Goal: Task Accomplishment & Management: Manage account settings

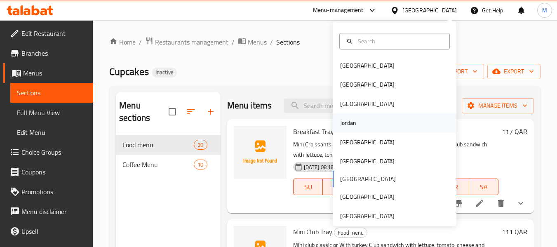
click at [350, 122] on div "Jordan" at bounding box center [348, 122] width 16 height 9
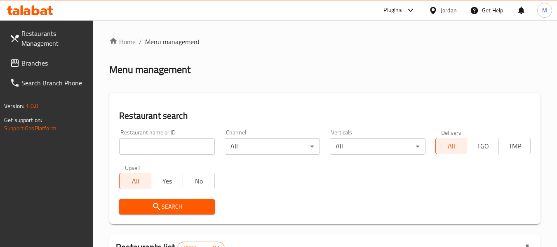
click at [32, 61] on span "Branches" at bounding box center [53, 63] width 65 height 10
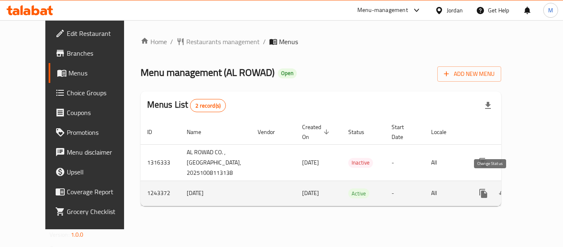
click at [498, 188] on icon "enhanced table" at bounding box center [503, 193] width 10 height 10
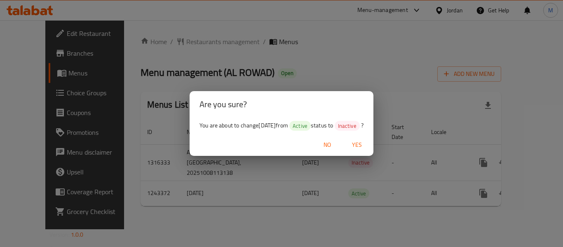
click at [364, 144] on span "Yes" at bounding box center [357, 145] width 20 height 10
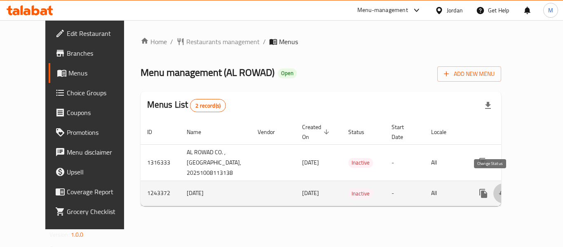
click at [498, 188] on icon "enhanced table" at bounding box center [503, 193] width 10 height 10
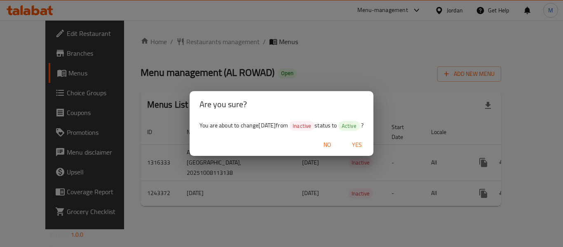
click at [363, 140] on span "Yes" at bounding box center [357, 145] width 20 height 10
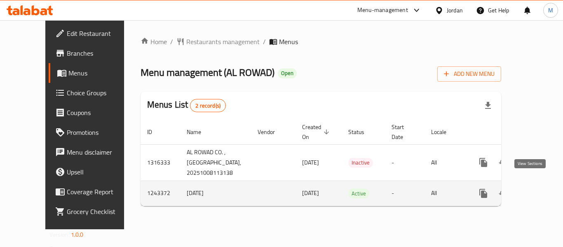
click at [538, 188] on icon "enhanced table" at bounding box center [543, 193] width 10 height 10
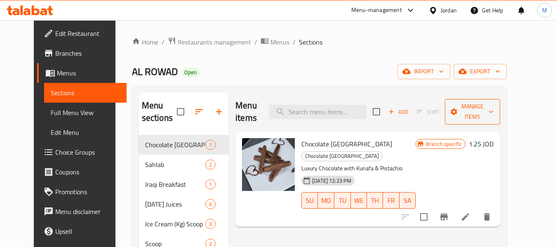
click at [495, 108] on icon "button" at bounding box center [491, 112] width 8 height 8
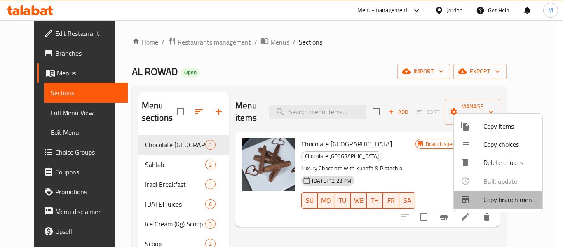
click at [502, 200] on span "Copy branch menu" at bounding box center [509, 200] width 52 height 10
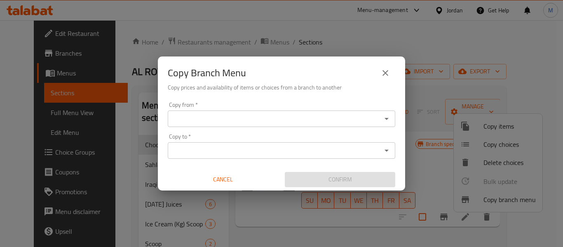
click at [270, 116] on input "Copy from   *" at bounding box center [274, 119] width 209 height 12
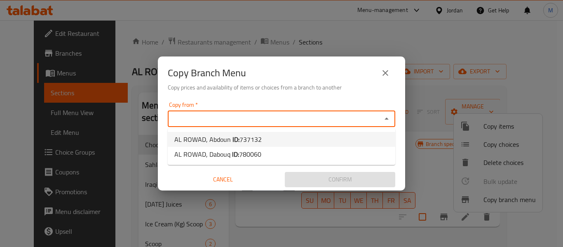
click at [260, 138] on span "737132" at bounding box center [250, 139] width 22 height 12
type input "AL ROWAD, Abdoun"
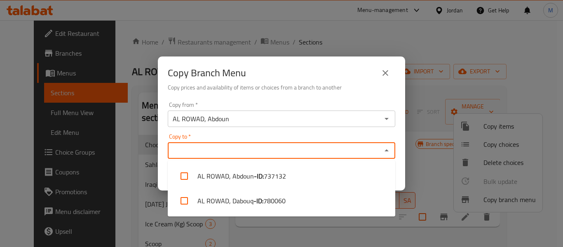
click at [256, 155] on input "Copy to   *" at bounding box center [274, 151] width 209 height 12
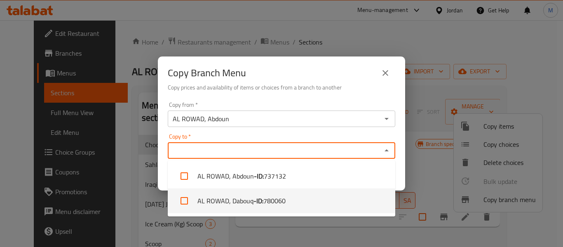
click at [246, 197] on li "AL ROWAD, Dabouq - ID: 780060" at bounding box center [282, 200] width 228 height 25
checkbox input "true"
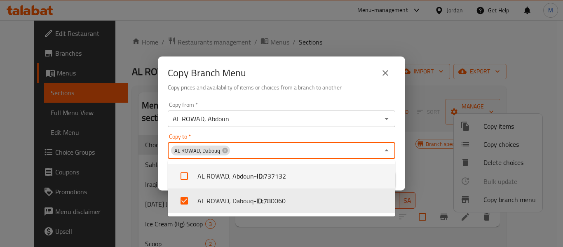
click at [370, 136] on div "Copy to   * AL ROWAD, Dabouq Copy to *" at bounding box center [282, 146] width 228 height 25
click at [399, 143] on div "Copy from   * AL ROWAD, Abdoun Copy from * Copy to   * AL ROWAD, Dabouq Copy to…" at bounding box center [281, 145] width 247 height 92
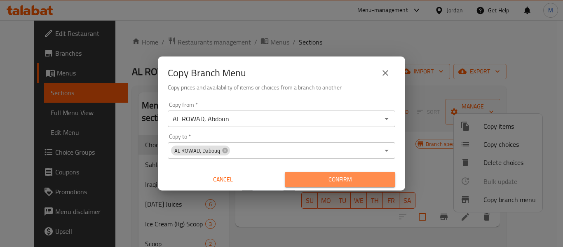
click at [368, 179] on span "Confirm" at bounding box center [339, 179] width 97 height 10
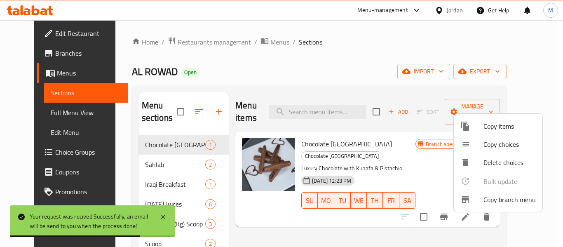
click at [262, 42] on div at bounding box center [281, 123] width 563 height 247
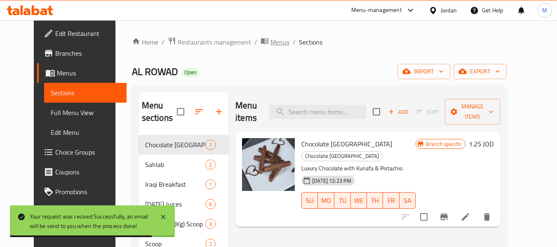
click at [270, 42] on span "Menus" at bounding box center [279, 42] width 19 height 10
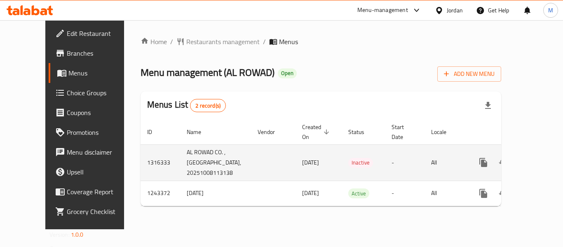
click at [539, 159] on icon "enhanced table" at bounding box center [542, 162] width 7 height 7
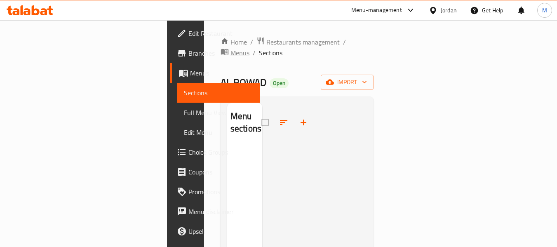
click at [249, 48] on span "Menus" at bounding box center [239, 53] width 19 height 10
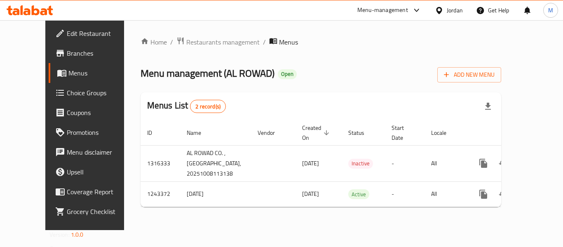
click at [68, 73] on span "Menus" at bounding box center [100, 73] width 64 height 10
click at [397, 11] on div "Menu-management" at bounding box center [382, 10] width 51 height 10
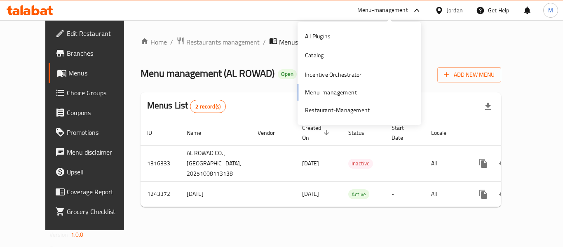
click at [324, 90] on div "All Plugins Catalog Incentive Orchestrator Menu-management Restaurant-Management" at bounding box center [360, 73] width 124 height 93
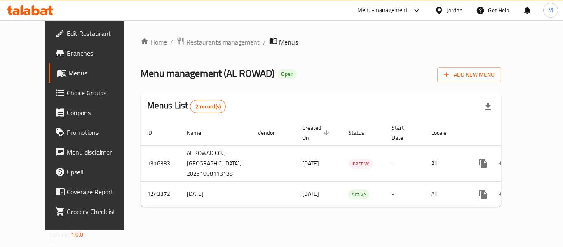
click at [186, 39] on span "Restaurants management" at bounding box center [222, 42] width 73 height 10
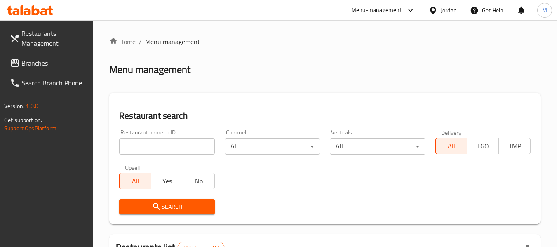
click at [130, 43] on link "Home" at bounding box center [122, 42] width 26 height 10
click at [176, 141] on input "search" at bounding box center [166, 146] width 95 height 16
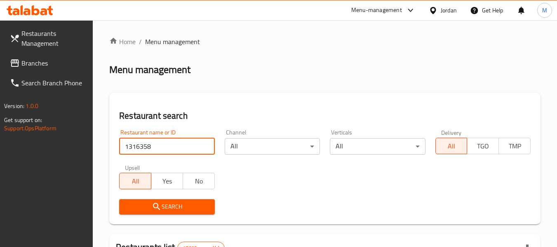
click at [179, 150] on input "1316358" at bounding box center [166, 146] width 95 height 16
type input "1316358"
click at [164, 205] on span "Search" at bounding box center [167, 207] width 82 height 10
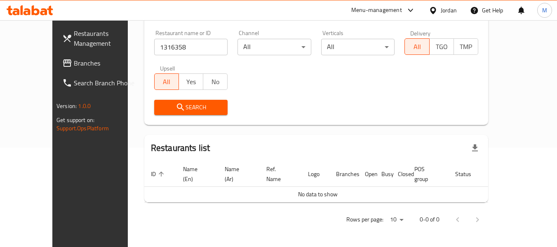
scroll to position [90, 0]
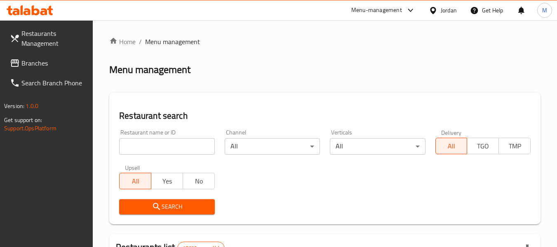
click at [370, 11] on div "Menu-management" at bounding box center [376, 10] width 51 height 10
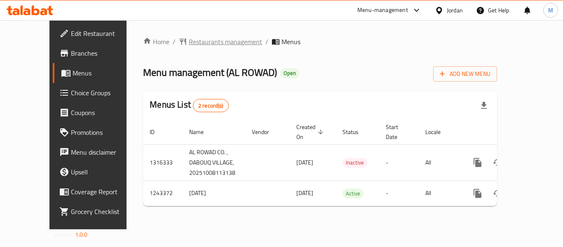
click at [189, 41] on span "Restaurants management" at bounding box center [225, 42] width 73 height 10
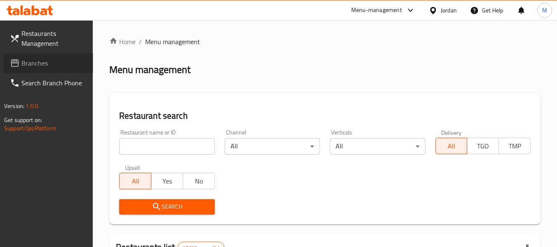
click at [39, 63] on span "Branches" at bounding box center [53, 63] width 65 height 10
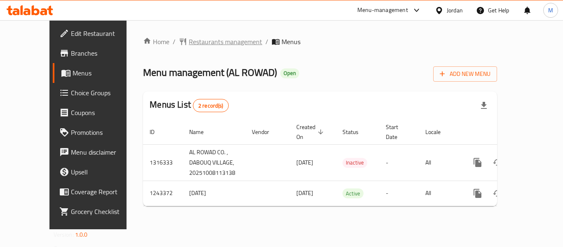
click at [179, 41] on icon "breadcrumb" at bounding box center [183, 42] width 8 height 8
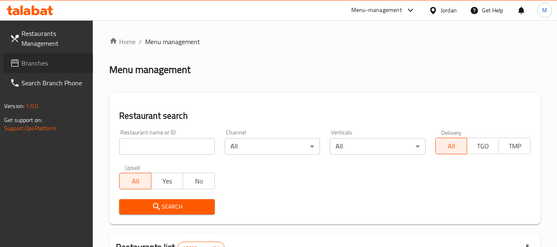
click at [35, 66] on span "Branches" at bounding box center [53, 63] width 65 height 10
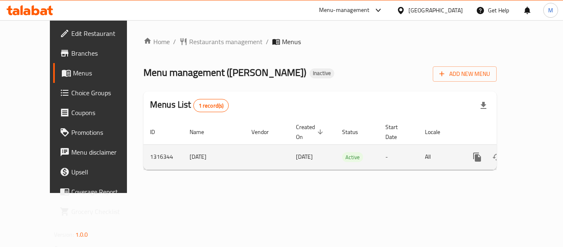
click at [533, 153] on icon "enhanced table" at bounding box center [536, 156] width 7 height 7
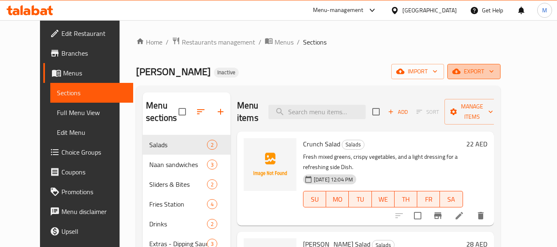
click at [500, 77] on button "export" at bounding box center [473, 71] width 53 height 15
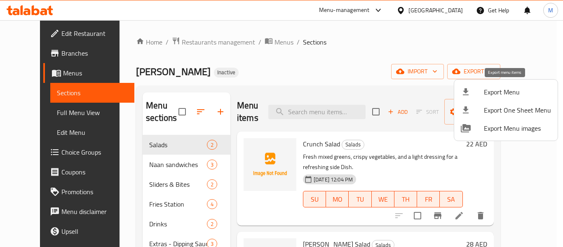
click at [479, 91] on div at bounding box center [472, 92] width 23 height 10
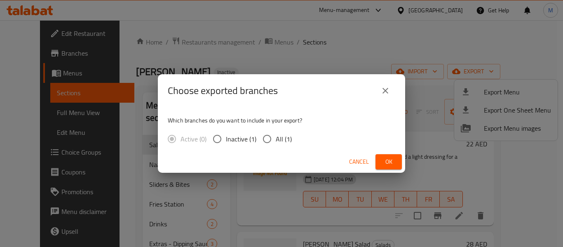
click at [271, 145] on input "All (1)" at bounding box center [266, 138] width 17 height 17
radio input "true"
click at [391, 159] on span "Ok" at bounding box center [388, 162] width 13 height 10
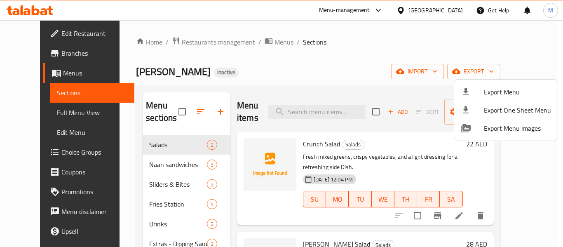
click at [49, 115] on div at bounding box center [281, 123] width 563 height 247
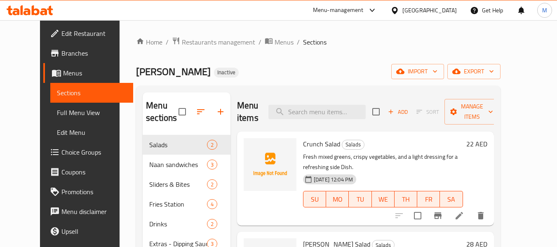
drag, startPoint x: 49, startPoint y: 115, endPoint x: 94, endPoint y: 117, distance: 45.0
click at [57, 115] on span "Full Menu View" at bounding box center [92, 113] width 70 height 10
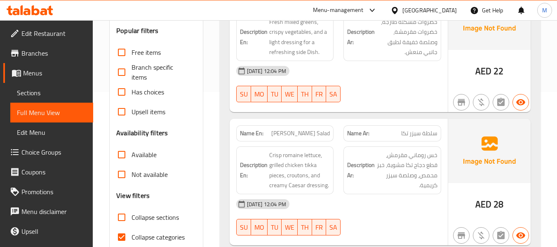
scroll to position [275, 0]
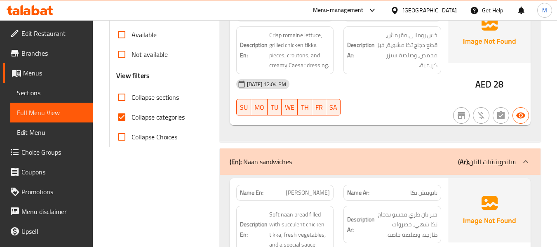
click at [124, 96] on input "Collapse sections" at bounding box center [122, 97] width 20 height 20
checkbox input "true"
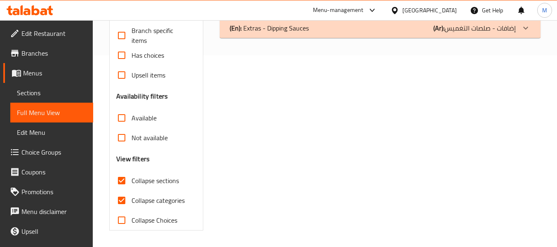
click at [121, 117] on div "Free items Branch specific items Has choices Upsell items Availability filters …" at bounding box center [156, 118] width 80 height 224
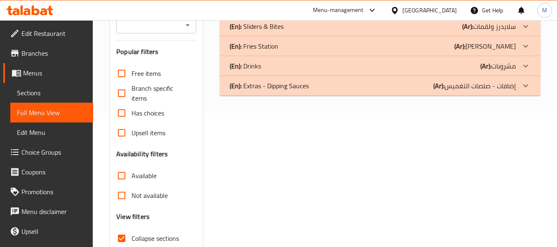
scroll to position [27, 0]
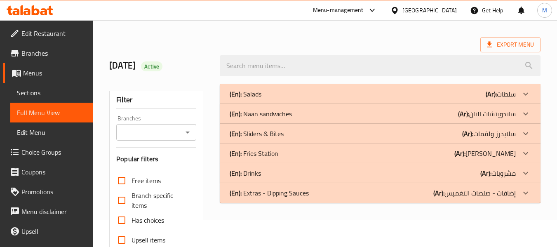
click at [262, 88] on div "(En): Salads (Ar): سلطات" at bounding box center [380, 94] width 321 height 20
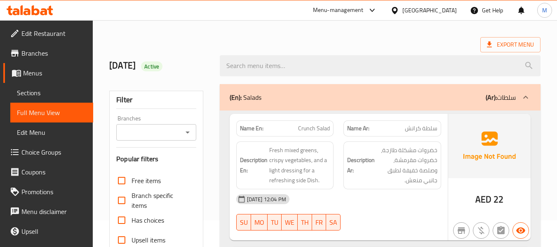
click at [338, 195] on div "[DATE] 12:04 PM" at bounding box center [338, 199] width 215 height 20
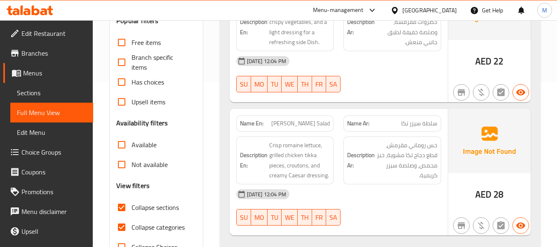
scroll to position [192, 0]
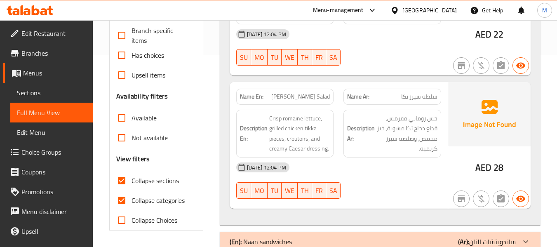
click at [388, 173] on div "[DATE] 12:04 PM" at bounding box center [338, 167] width 215 height 20
click at [373, 172] on div "[DATE] 12:04 PM" at bounding box center [338, 167] width 215 height 20
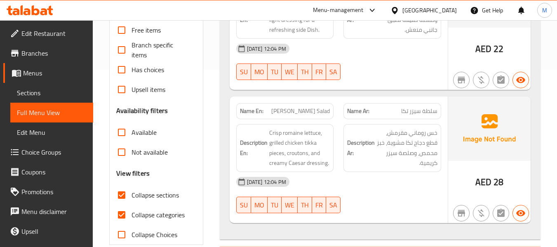
scroll to position [0, 0]
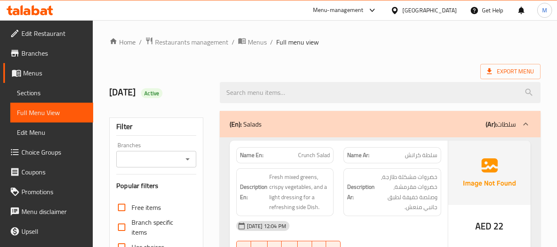
click at [312, 121] on div "(En): Salads (Ar): سلطات" at bounding box center [373, 124] width 286 height 10
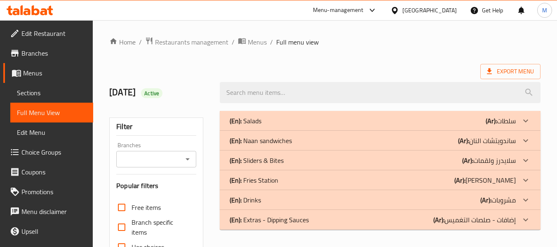
click at [282, 139] on p "(En): Naan sandwiches" at bounding box center [261, 141] width 62 height 10
click at [294, 141] on div "(En): Naan sandwiches (Ar): ساندويتشات النان" at bounding box center [373, 141] width 286 height 10
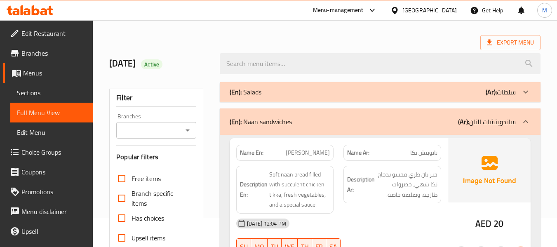
scroll to position [55, 0]
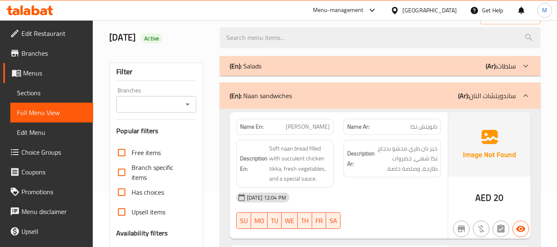
click at [382, 191] on div "08-10-2025 12:04 PM" at bounding box center [338, 198] width 215 height 20
click at [371, 192] on div "08-10-2025 12:04 PM" at bounding box center [338, 198] width 215 height 20
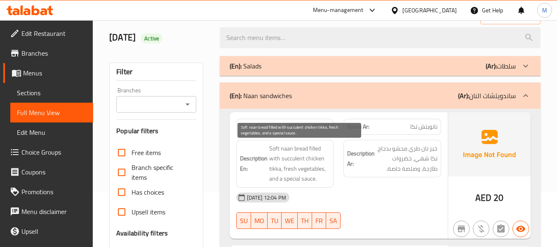
click at [288, 158] on span "Soft naan bread filled with succulent chicken tikka, fresh vegetables, and a sp…" at bounding box center [299, 163] width 61 height 40
copy span "succulent"
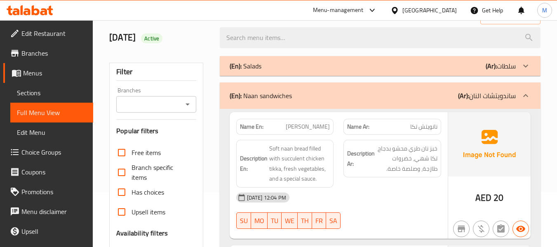
click at [343, 192] on div "08-10-2025 12:04 PM" at bounding box center [338, 198] width 215 height 20
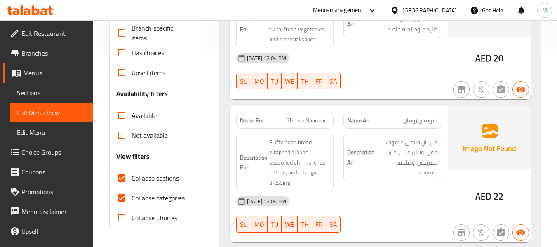
scroll to position [220, 0]
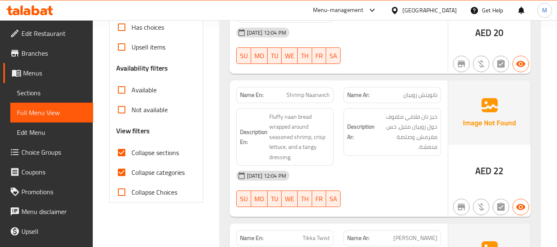
click at [341, 164] on div "Description Ar: خبز نان فلافي ملفوف حول روبيان متبل، خس مقرمش، وصلصة منعشة." at bounding box center [392, 137] width 108 height 68
click at [414, 179] on div "08-10-2025 12:04 PM" at bounding box center [338, 176] width 215 height 20
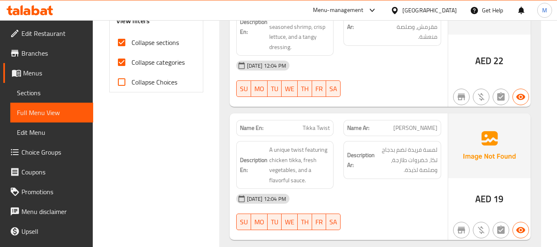
scroll to position [385, 0]
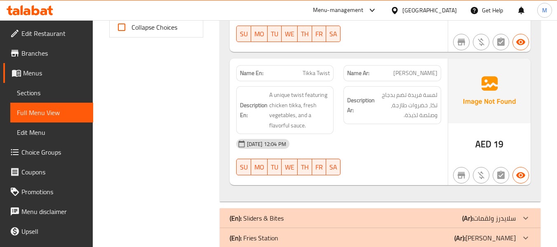
click at [368, 155] on div "08-10-2025 12:04 PM SU MO TU WE TH FR SA" at bounding box center [338, 157] width 215 height 46
click at [377, 141] on div "08-10-2025 12:04 PM" at bounding box center [338, 144] width 215 height 20
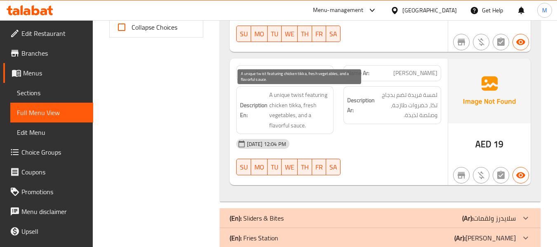
click at [280, 96] on span "A unique twist featuring chicken tikka, fresh vegetables, and a flavorful sauce." at bounding box center [299, 110] width 61 height 40
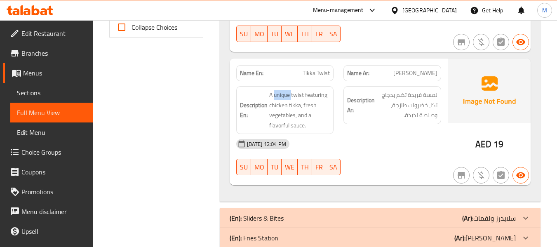
copy span "unique"
click at [348, 146] on div "08-10-2025 12:04 PM" at bounding box center [338, 144] width 215 height 20
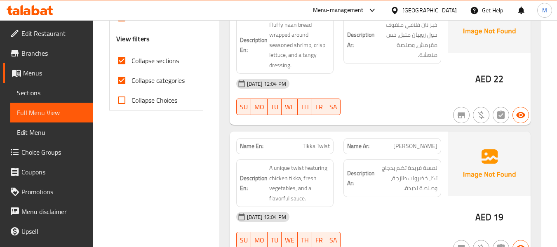
scroll to position [330, 0]
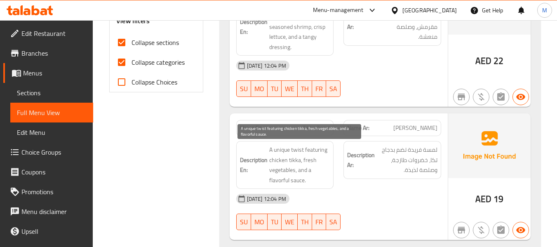
click at [277, 177] on span "A unique twist featuring chicken tikka, fresh vegetables, and a flavorful sauce." at bounding box center [299, 165] width 61 height 40
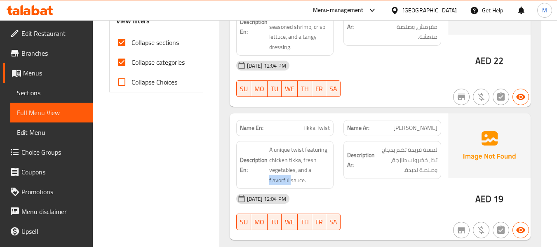
copy span "flavorful"
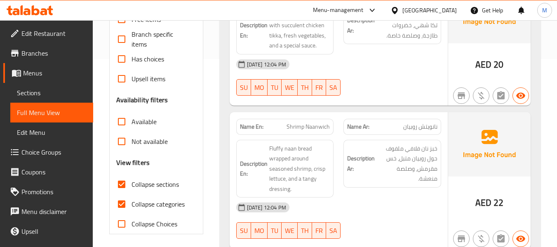
scroll to position [0, 0]
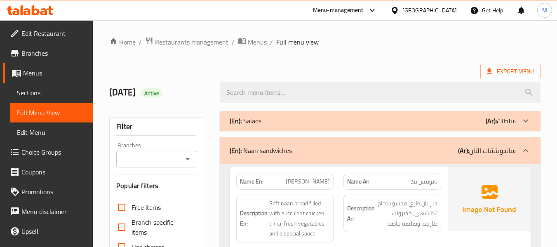
click at [312, 148] on div "(En): Naan sandwiches (Ar): ساندويتشات النان" at bounding box center [373, 150] width 286 height 10
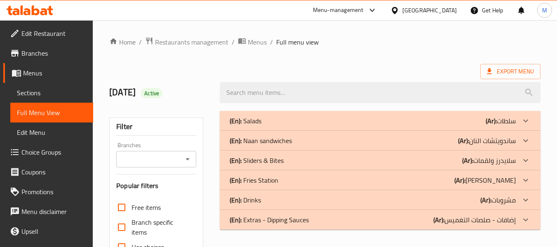
click at [300, 156] on div "(En): Sliders & Bites (Ar): سلايدرز ولقمات" at bounding box center [373, 160] width 286 height 10
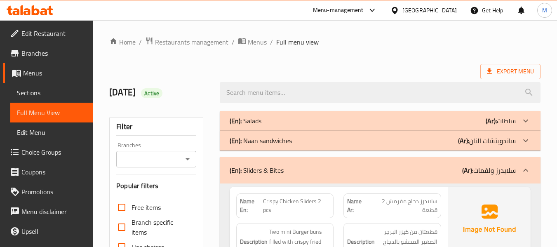
click at [300, 157] on div "(En): Sliders & Bites (Ar): سلايدرز ولقمات" at bounding box center [380, 170] width 321 height 26
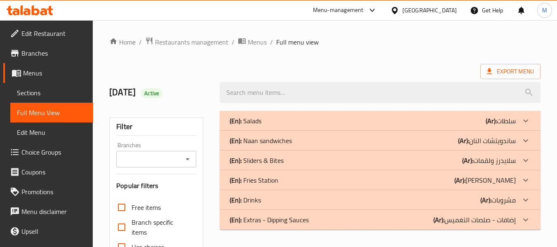
click at [300, 157] on div "(En): Sliders & Bites (Ar): سلايدرز ولقمات" at bounding box center [373, 160] width 286 height 10
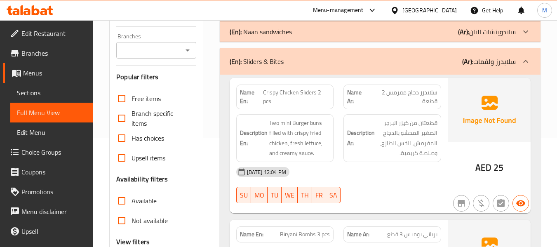
scroll to position [110, 0]
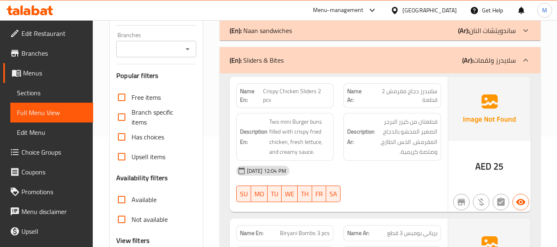
click at [335, 145] on div "Description En: Two mini Burger buns filled with crispy fried chicken, fresh le…" at bounding box center [285, 137] width 108 height 58
click at [408, 183] on div "08-10-2025 12:04 PM SU MO TU WE TH FR SA" at bounding box center [338, 184] width 215 height 46
click at [377, 182] on div "08-10-2025 12:04 PM SU MO TU WE TH FR SA" at bounding box center [338, 184] width 215 height 46
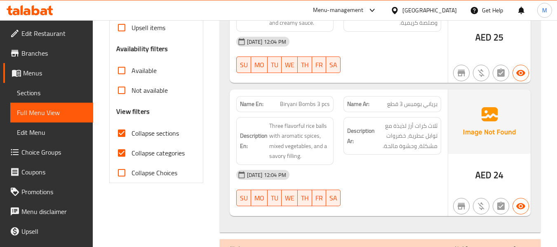
scroll to position [275, 0]
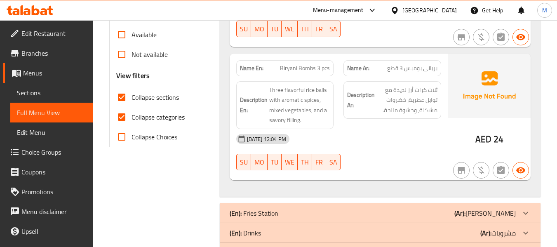
click at [366, 126] on div "Description Ar: ثلاث كرات أرز لذيذة مع توابل عطرية، خضروات مشكلة، وحشوة مالحة." at bounding box center [392, 105] width 108 height 58
click at [371, 156] on div "08-10-2025 12:04 PM SU MO TU WE TH FR SA" at bounding box center [338, 152] width 215 height 46
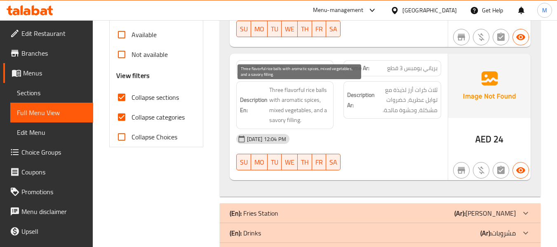
click at [292, 95] on span "Three flavorful rice balls with aromatic spices, mixed vegetables, and a savory…" at bounding box center [299, 105] width 61 height 40
click at [293, 92] on span "Three flavorful rice balls with aromatic spices, mixed vegetables, and a savory…" at bounding box center [299, 105] width 61 height 40
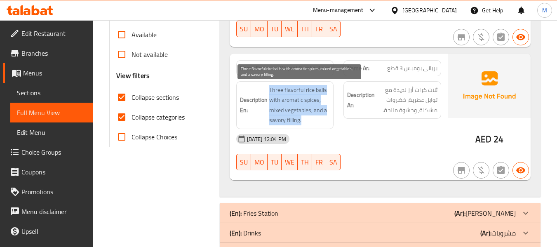
click at [293, 92] on span "Three flavorful rice balls with aromatic spices, mixed vegetables, and a savory…" at bounding box center [299, 105] width 61 height 40
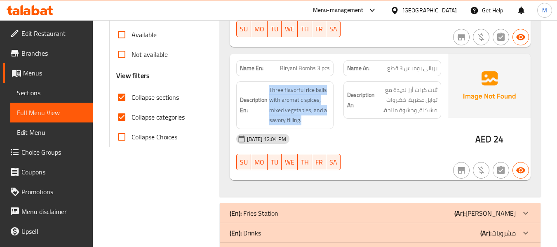
copy span "Three flavorful rice balls with aromatic spices, mixed vegetables, and a savory…"
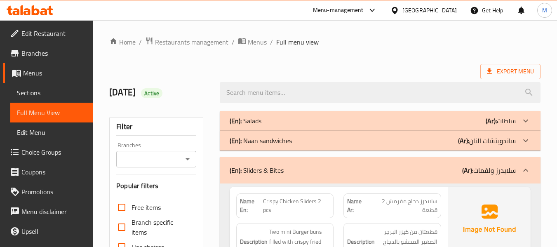
click at [291, 165] on div "(En): Sliders & Bites (Ar): سلايدرز ولقمات" at bounding box center [373, 170] width 286 height 10
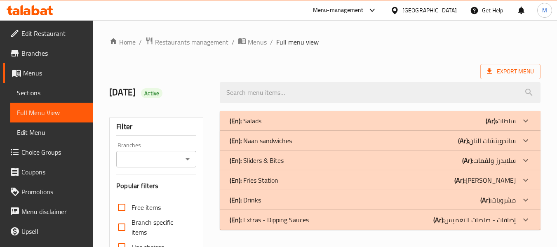
click at [290, 178] on div "(En): Fries Station (Ar): فرايز ستيشن" at bounding box center [373, 180] width 286 height 10
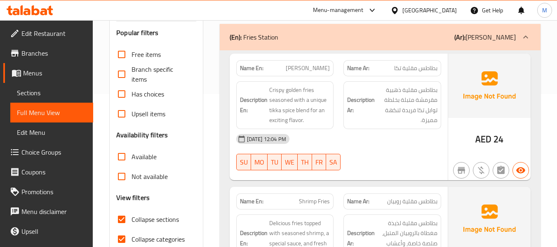
scroll to position [165, 0]
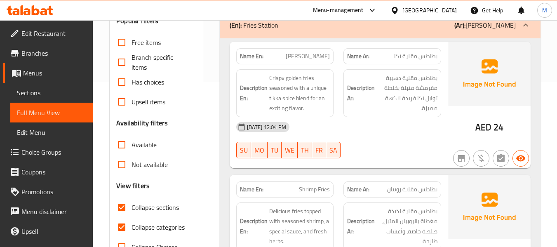
click at [354, 131] on div "08-10-2025 12:04 PM" at bounding box center [338, 127] width 215 height 20
click at [409, 134] on div "08-10-2025 12:04 PM" at bounding box center [338, 127] width 215 height 20
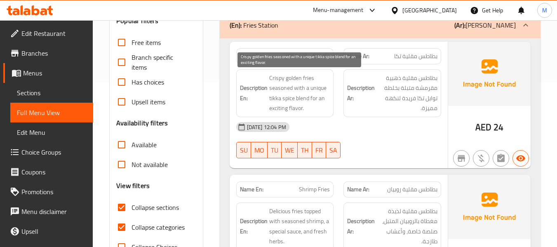
click at [313, 87] on span "Crispy golden fries seasoned with a unique tikka spice blend for an exciting fl…" at bounding box center [299, 93] width 61 height 40
copy span "unique"
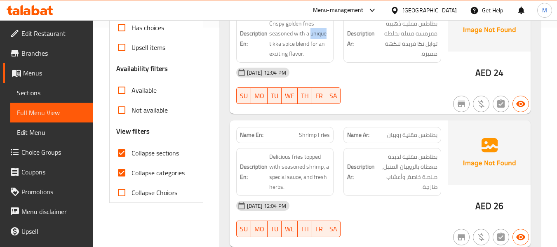
scroll to position [275, 0]
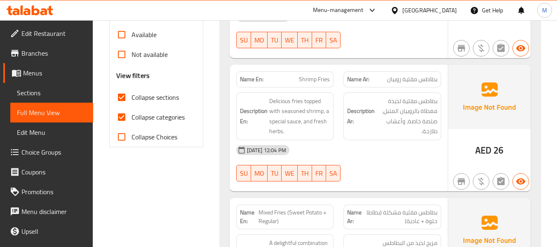
click at [338, 150] on div "08-10-2025 12:04 PM" at bounding box center [338, 150] width 215 height 20
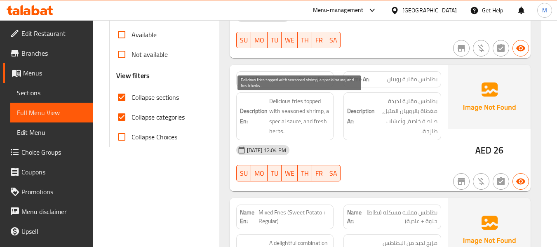
click at [277, 99] on span "Delicious fries topped with seasoned shrimp, a special sauce, and fresh herbs." at bounding box center [299, 116] width 61 height 40
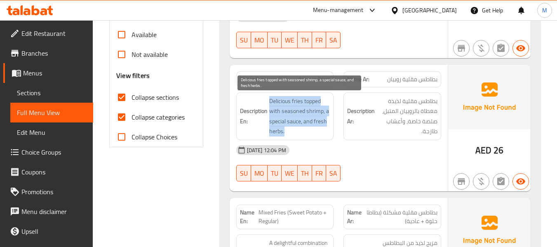
click at [277, 99] on span "Delicious fries topped with seasoned shrimp, a special sauce, and fresh herbs." at bounding box center [299, 116] width 61 height 40
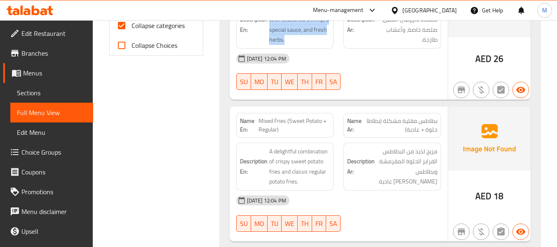
scroll to position [385, 0]
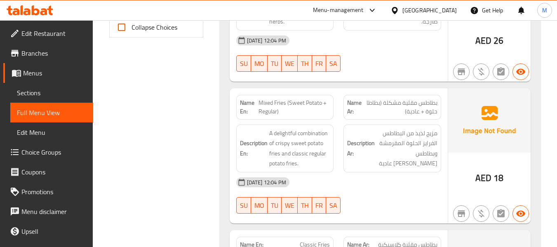
click at [359, 177] on div "08-10-2025 12:04 PM" at bounding box center [338, 182] width 215 height 20
click at [331, 185] on div "08-10-2025 12:04 PM" at bounding box center [338, 182] width 215 height 20
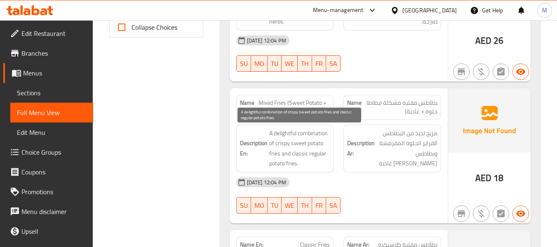
click at [298, 149] on span "A delightful combination of crispy sweet potato fries and classic regular potat…" at bounding box center [299, 148] width 61 height 40
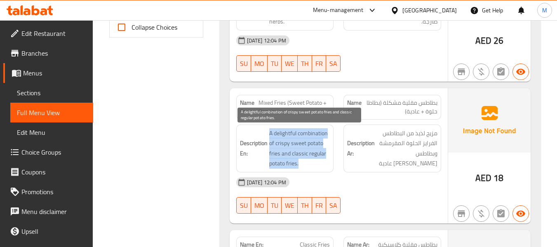
click at [298, 149] on span "A delightful combination of crispy sweet potato fries and classic regular potat…" at bounding box center [299, 148] width 61 height 40
copy span "A delightful combination of crispy sweet potato fries and classic regular potat…"
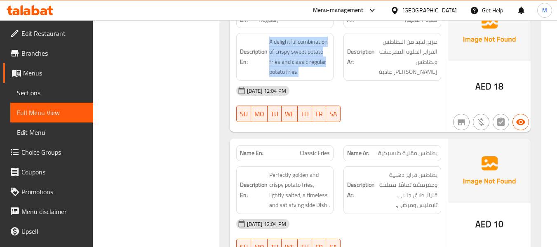
scroll to position [495, 0]
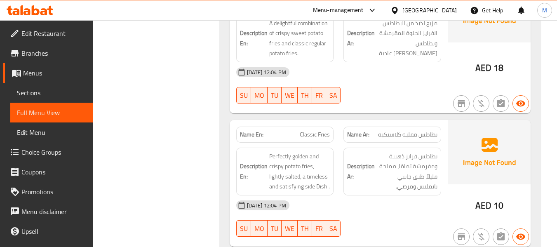
click at [343, 199] on div "08-10-2025 12:04 PM" at bounding box center [338, 205] width 215 height 20
click at [409, 213] on div "08-10-2025 12:04 PM" at bounding box center [338, 205] width 215 height 20
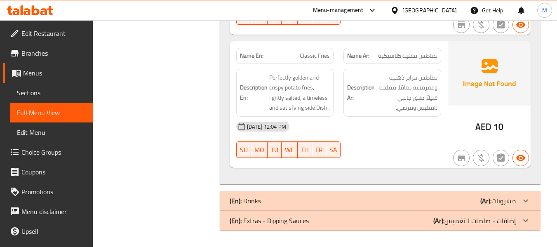
scroll to position [519, 0]
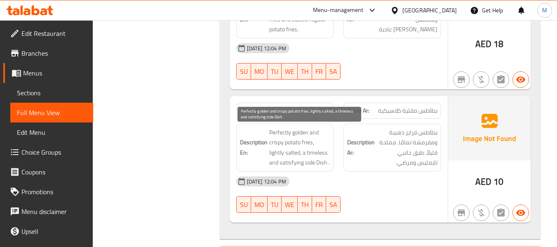
click at [287, 140] on span "Perfectly golden and crispy potato fries, lightly salted, a timeless and satisf…" at bounding box center [299, 147] width 61 height 40
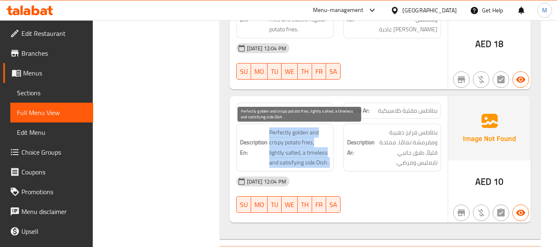
click at [287, 140] on span "Perfectly golden and crispy potato fries, lightly salted, a timeless and satisf…" at bounding box center [299, 147] width 61 height 40
copy span "Perfectly golden and crispy potato fries, lightly salted, a timeless and satisf…"
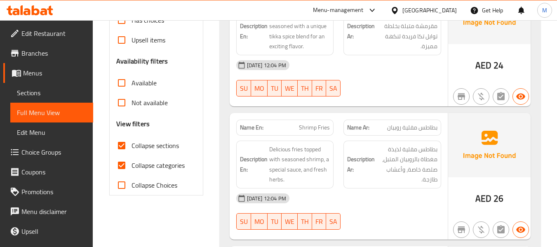
scroll to position [24, 0]
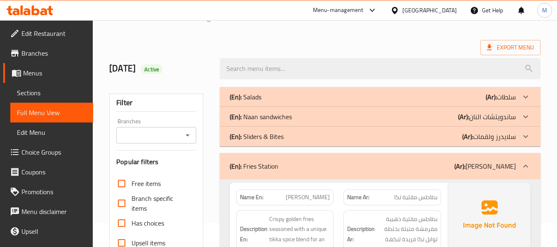
click at [270, 173] on div "(En): Fries Station (Ar): فرايز ستيشن" at bounding box center [380, 166] width 321 height 26
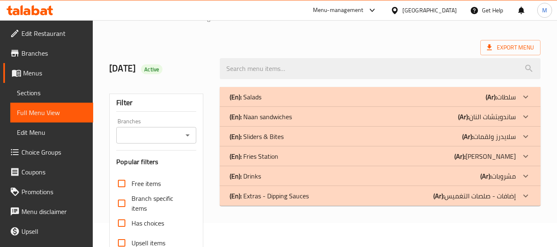
click at [270, 174] on div "(En): Drinks (Ar): مشروبات" at bounding box center [373, 176] width 286 height 10
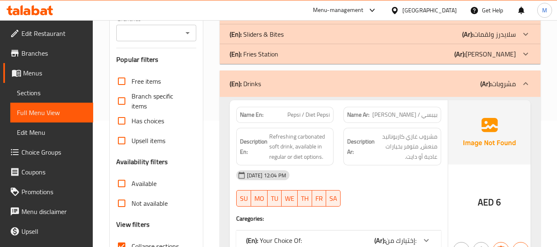
scroll to position [189, 0]
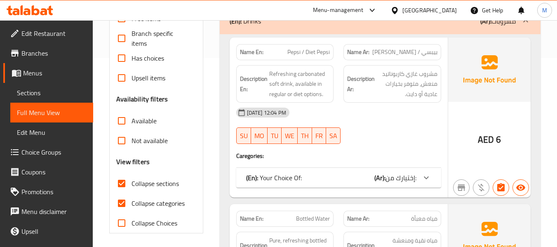
click at [362, 174] on div "(En): Your Choice Of: (Ar): إختيارك من:" at bounding box center [331, 178] width 170 height 10
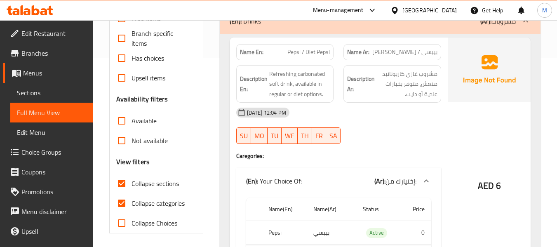
click at [378, 142] on div at bounding box center [392, 144] width 108 height 10
click at [375, 136] on div "08-10-2025 12:04 PM SU MO TU WE TH FR SA" at bounding box center [338, 126] width 215 height 46
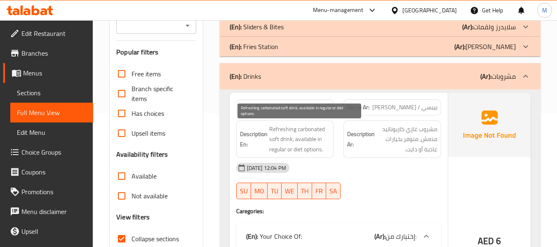
click at [285, 133] on span "Refreshing carbonated soft drink, available in regular or diet options." at bounding box center [299, 139] width 61 height 31
copy span "Refreshing carbonated soft drink, available in regular or diet options."
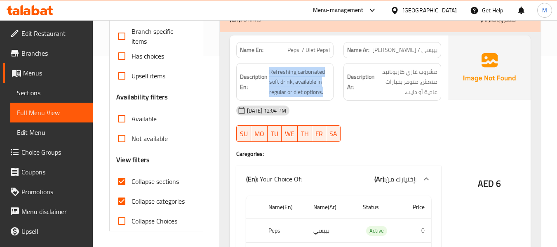
scroll to position [244, 0]
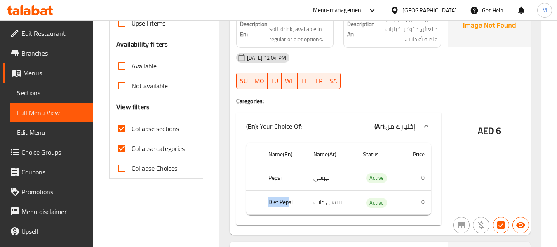
drag, startPoint x: 289, startPoint y: 199, endPoint x: 268, endPoint y: 204, distance: 20.8
click at [268, 204] on th "Diet Pepsi" at bounding box center [284, 202] width 45 height 24
copy th "Diet Pep"
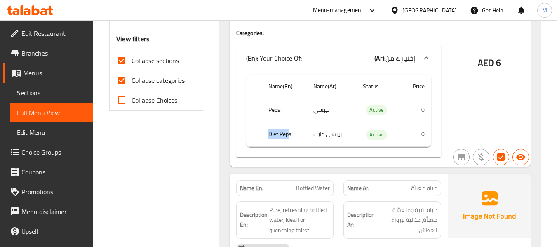
scroll to position [408, 0]
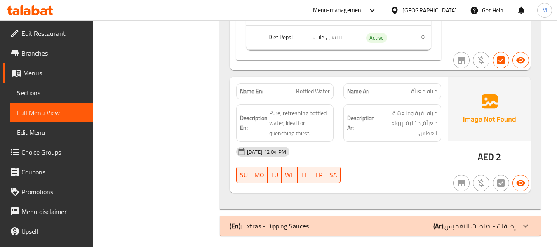
click at [348, 158] on div "08-10-2025 12:04 PM" at bounding box center [338, 152] width 215 height 20
click at [360, 160] on div "08-10-2025 12:04 PM" at bounding box center [338, 152] width 215 height 20
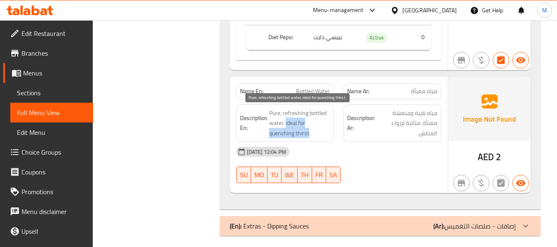
drag, startPoint x: 285, startPoint y: 122, endPoint x: 308, endPoint y: 131, distance: 24.8
click at [308, 131] on span "Pure, refreshing bottled water, ideal for quenching thirst." at bounding box center [299, 123] width 61 height 31
copy span "ideal for quenching thirst"
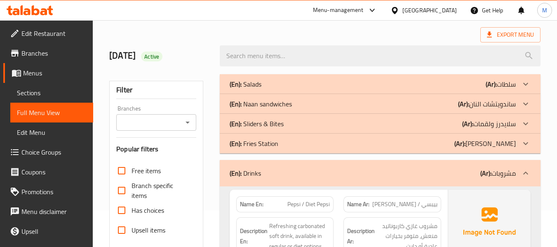
scroll to position [55, 0]
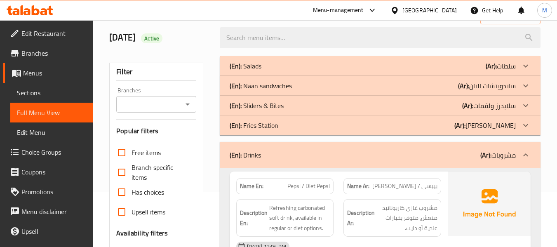
click at [280, 162] on div "(En): Drinks (Ar): مشروبات" at bounding box center [380, 155] width 321 height 26
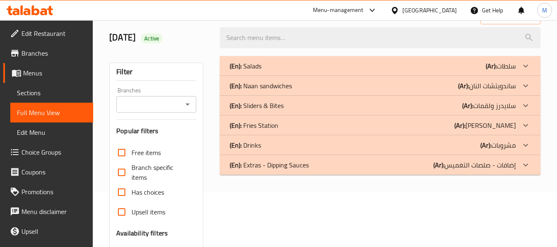
click at [280, 164] on p "(En): Extras - Dipping Sauces" at bounding box center [269, 165] width 79 height 10
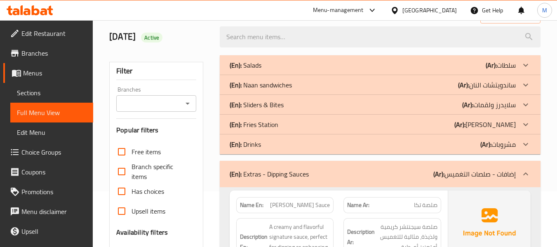
scroll to position [165, 0]
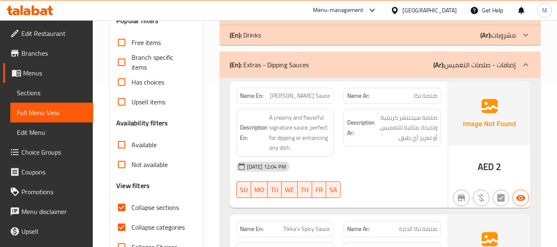
click at [324, 170] on div "08-10-2025 12:04 PM" at bounding box center [338, 167] width 215 height 20
click at [354, 171] on div "08-10-2025 12:04 PM" at bounding box center [338, 167] width 215 height 20
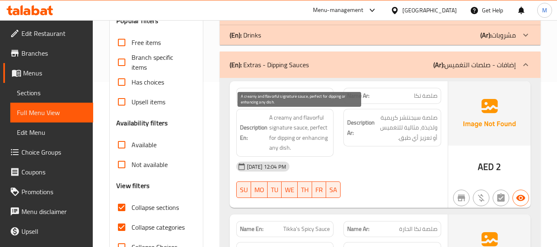
click at [307, 135] on span "A creamy and flavorful signature sauce, perfect for dipping or enhancing any di…" at bounding box center [299, 133] width 61 height 40
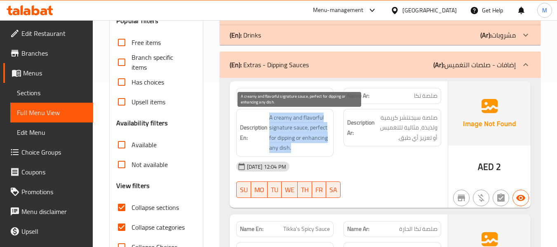
click at [307, 135] on span "A creamy and flavorful signature sauce, perfect for dipping or enhancing any di…" at bounding box center [299, 133] width 61 height 40
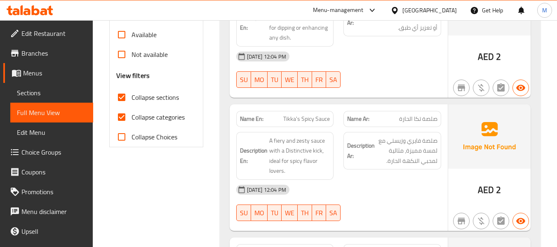
click at [345, 171] on div "Description Ar: صلصة فايري وزيستي مع لمسة مميزة، مثالية لمحبي النكهة الحارة." at bounding box center [392, 156] width 108 height 58
click at [369, 187] on div "08-10-2025 12:04 PM" at bounding box center [338, 190] width 215 height 20
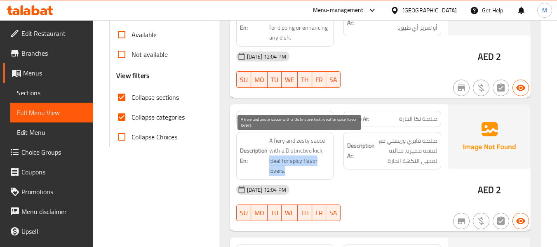
drag, startPoint x: 288, startPoint y: 170, endPoint x: 269, endPoint y: 160, distance: 21.0
click at [269, 160] on span "A fiery and zesty sauce with a Distinctive kick, ideal for spicy flavor lovers." at bounding box center [299, 156] width 61 height 40
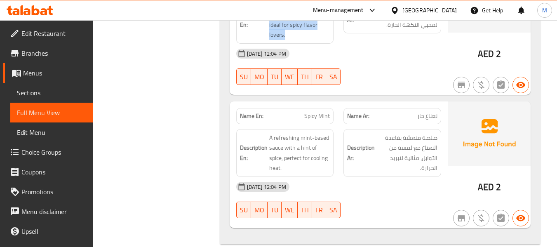
scroll to position [425, 0]
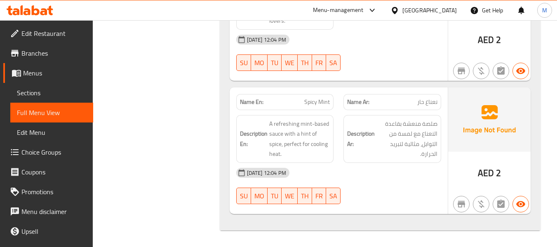
click at [348, 171] on div "08-10-2025 12:04 PM" at bounding box center [338, 173] width 215 height 20
click at [357, 182] on div "08-10-2025 12:04 PM" at bounding box center [338, 173] width 215 height 20
click at [380, 204] on div at bounding box center [392, 204] width 108 height 10
click at [47, 74] on span "Menus" at bounding box center [54, 73] width 63 height 10
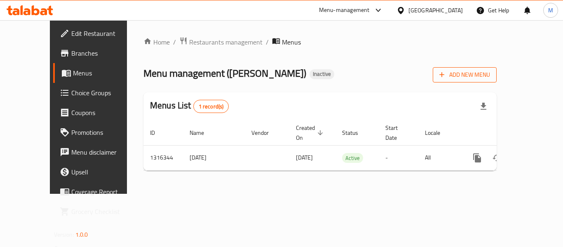
click at [490, 74] on span "Add New Menu" at bounding box center [464, 75] width 51 height 10
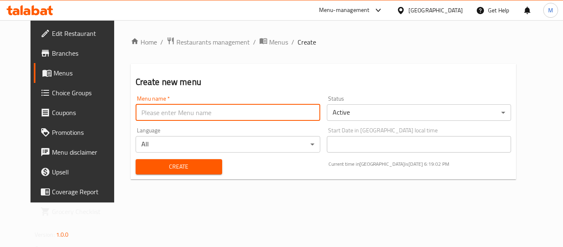
click at [251, 112] on input "text" at bounding box center [228, 112] width 185 height 16
paste input "342820637"
type input "342820637"
click at [153, 164] on span "Create" at bounding box center [178, 167] width 73 height 10
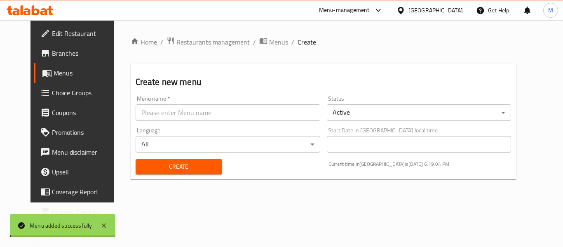
click at [269, 40] on span "Menus" at bounding box center [278, 42] width 19 height 10
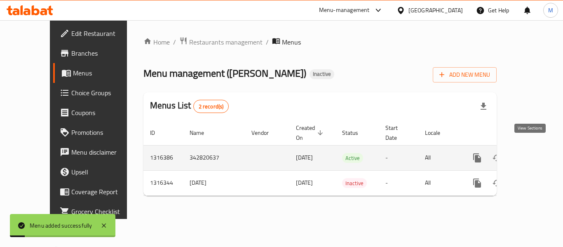
click at [532, 153] on icon "enhanced table" at bounding box center [537, 158] width 10 height 10
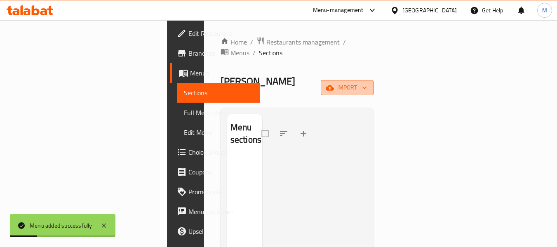
click at [367, 82] on span "import" at bounding box center [347, 87] width 40 height 10
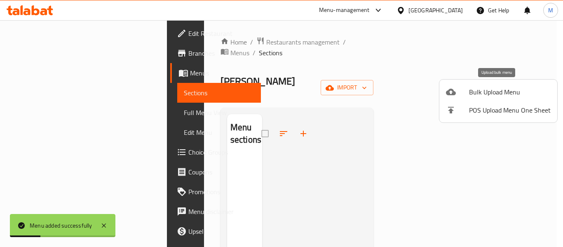
click at [501, 87] on span "Bulk Upload Menu" at bounding box center [510, 92] width 82 height 10
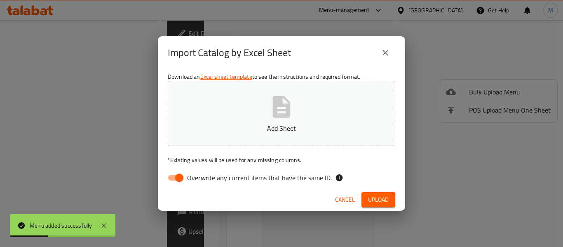
click at [244, 162] on p "* Existing values will be used for any missing columns." at bounding box center [282, 160] width 228 height 8
click at [222, 182] on span "Overwrite any current items that have the same ID." at bounding box center [259, 178] width 145 height 10
click at [203, 182] on input "Overwrite any current items that have the same ID." at bounding box center [179, 178] width 47 height 16
checkbox input "false"
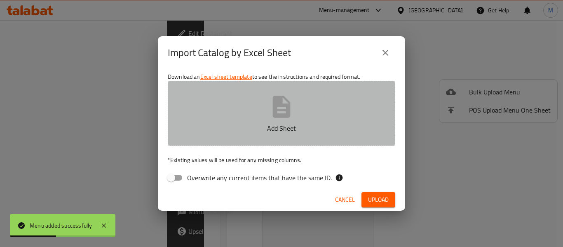
click at [230, 134] on button "Add Sheet" at bounding box center [282, 113] width 228 height 65
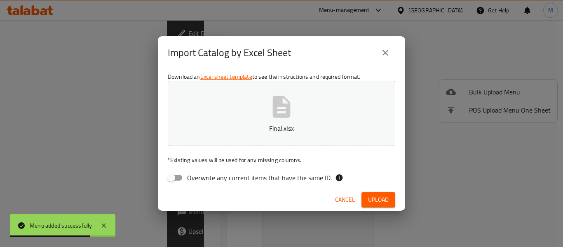
click at [379, 195] on span "Upload" at bounding box center [378, 200] width 21 height 10
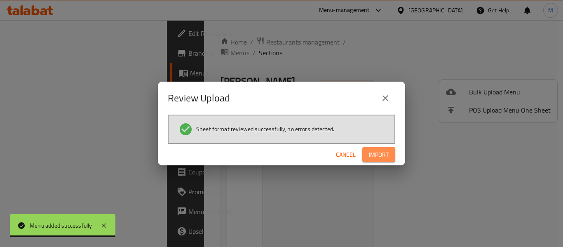
click at [382, 157] on span "Import" at bounding box center [379, 155] width 20 height 10
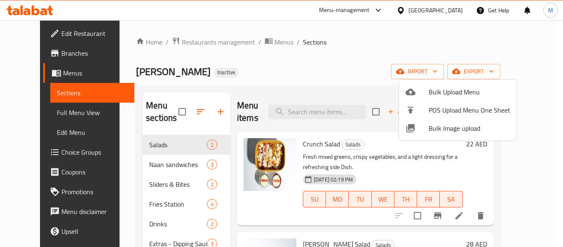
click at [345, 59] on div at bounding box center [281, 123] width 563 height 247
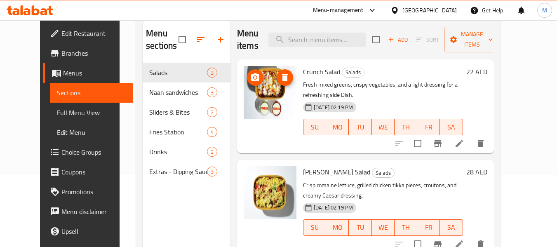
scroll to position [55, 0]
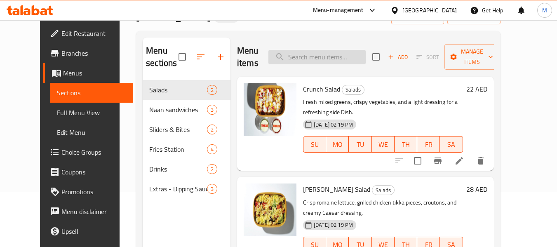
click at [310, 56] on input "search" at bounding box center [316, 57] width 97 height 14
paste input "Delicious"
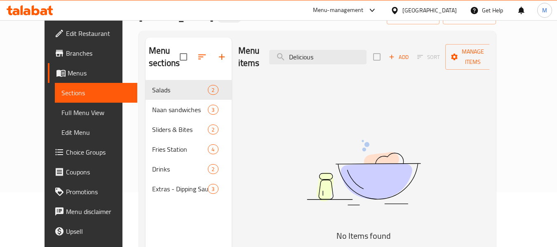
type input "Delicious"
click at [55, 124] on link "Edit Menu" at bounding box center [96, 132] width 83 height 20
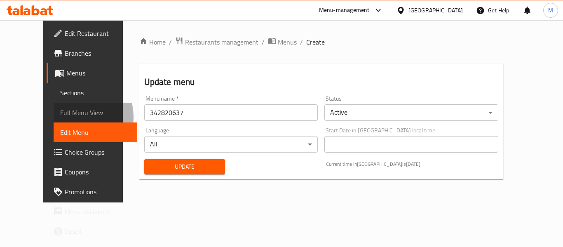
click at [60, 117] on span "Full Menu View" at bounding box center [95, 113] width 70 height 10
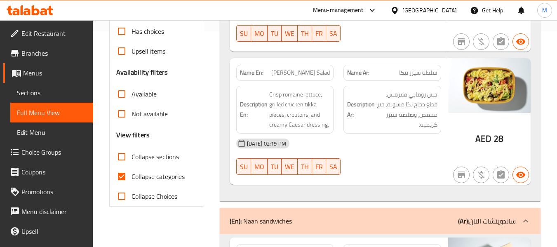
scroll to position [220, 0]
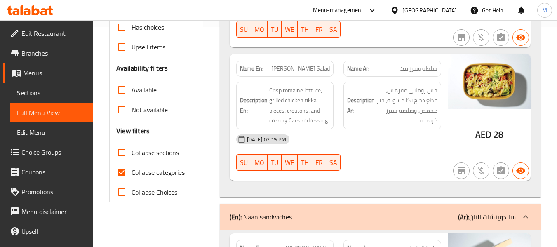
click at [143, 171] on span "Collapse categories" at bounding box center [157, 172] width 53 height 10
click at [131, 171] on input "Collapse categories" at bounding box center [122, 172] width 20 height 20
checkbox input "false"
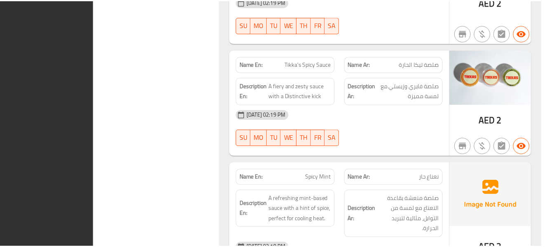
scroll to position [2363, 0]
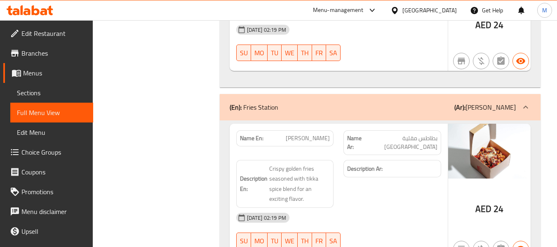
scroll to position [986, 0]
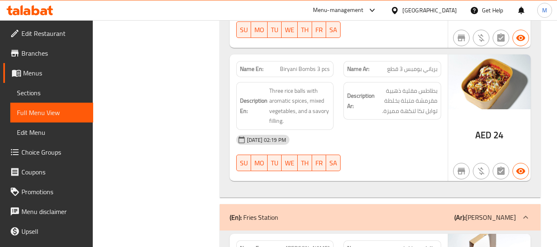
click at [33, 98] on span "Sections" at bounding box center [52, 93] width 70 height 10
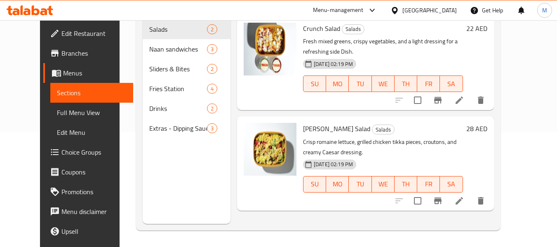
scroll to position [115, 0]
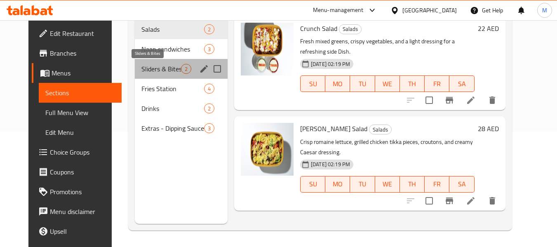
click at [141, 68] on span "Sliders & Bites" at bounding box center [160, 69] width 39 height 10
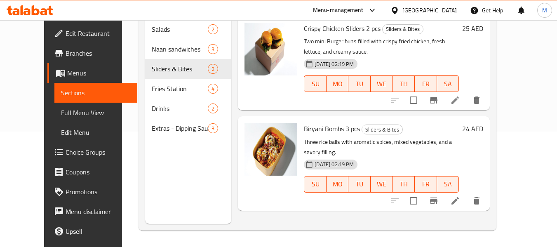
click at [460, 196] on icon at bounding box center [455, 201] width 10 height 10
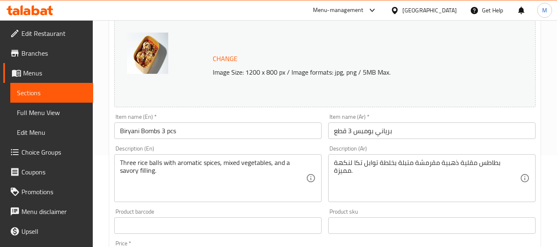
scroll to position [110, 0]
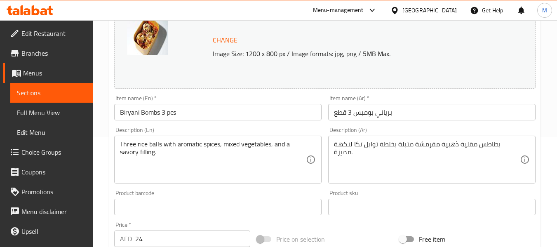
click at [221, 144] on textarea "Three rice balls with aromatic spices, mixed vegetables, and a savory filling." at bounding box center [213, 159] width 186 height 39
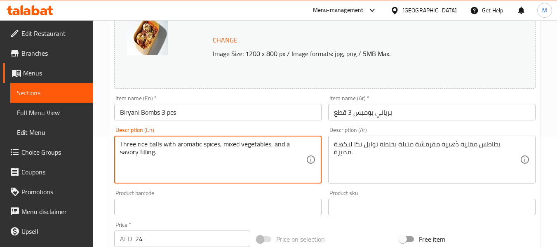
click at [221, 144] on textarea "Three rice balls with aromatic spices, mixed vegetables, and a savory filling." at bounding box center [213, 159] width 186 height 39
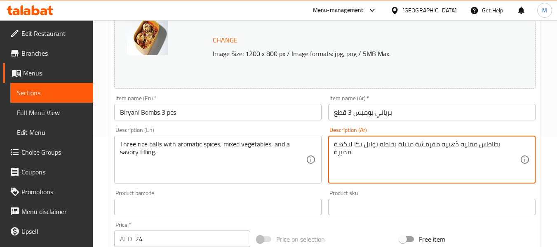
click at [347, 146] on textarea "بطاطس مقلية ذهبية مقرمشة متبلة بخلطة توابل تكا لنكهة مميزة." at bounding box center [427, 159] width 186 height 39
paste textarea "لاث كرات أرز مع توابل عطرية، خضروات مشكلة، وحشوة مالح"
type textarea "ثلاث كرات أرز مع توابل عطرية، خضروات مشكلة، وحشوة مالحة."
click at [211, 188] on div "Product barcode Product barcode" at bounding box center [218, 203] width 214 height 32
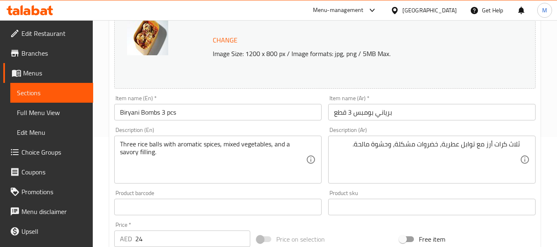
click at [299, 129] on div "Description (En) Three rice balls with aromatic spices, mixed vegetables, and a…" at bounding box center [217, 155] width 207 height 56
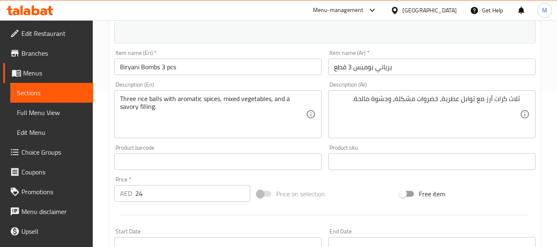
scroll to position [347, 0]
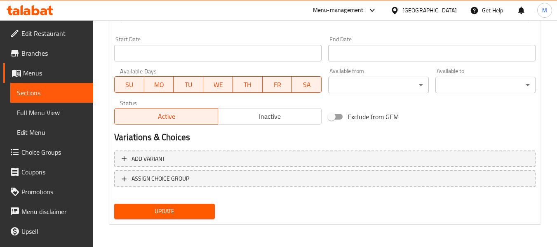
click at [183, 211] on span "Update" at bounding box center [164, 211] width 87 height 10
click at [183, 211] on div at bounding box center [278, 123] width 557 height 247
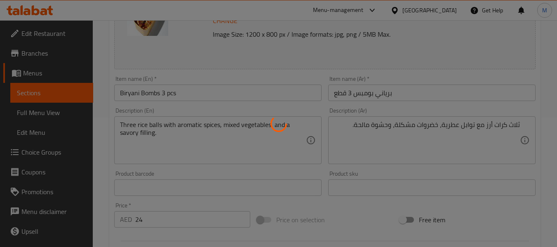
scroll to position [0, 0]
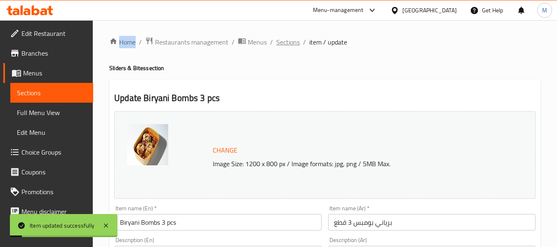
click at [282, 40] on span "Sections" at bounding box center [287, 42] width 23 height 10
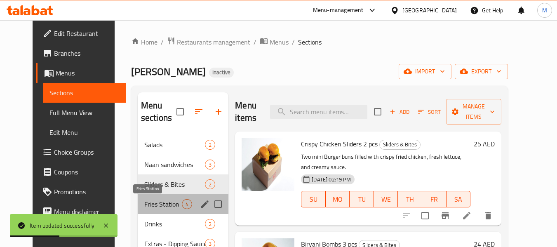
click at [147, 204] on span "Fries Station" at bounding box center [163, 204] width 38 height 10
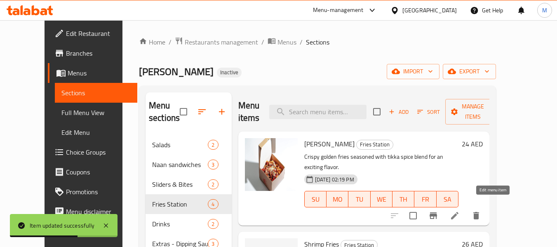
click at [460, 211] on icon at bounding box center [455, 216] width 10 height 10
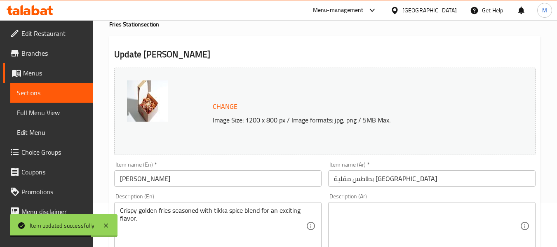
scroll to position [110, 0]
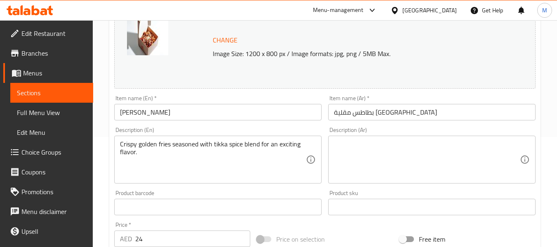
click at [354, 162] on textarea at bounding box center [427, 159] width 186 height 39
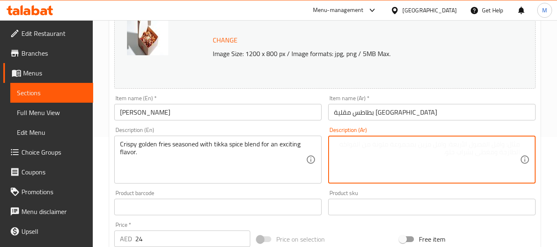
paste textarea "بطاطس مقلية ذهبية مقرمشة متبلة بخلطة توابل تكا لنكهة مميزة."
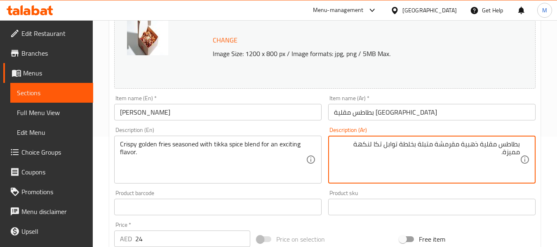
type textarea "بطاطس مقلية ذهبية مقرمشة متبلة بخلطة توابل تكا لنكهة مميزة."
click at [294, 132] on div "Description (En) Crispy golden fries seasoned with tikka spice blend for an exc…" at bounding box center [217, 155] width 207 height 56
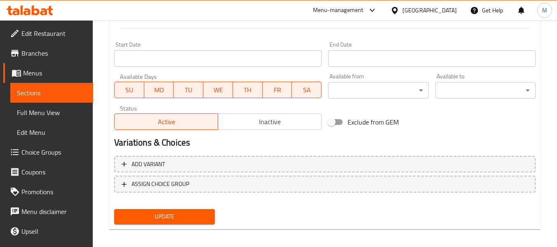
scroll to position [347, 0]
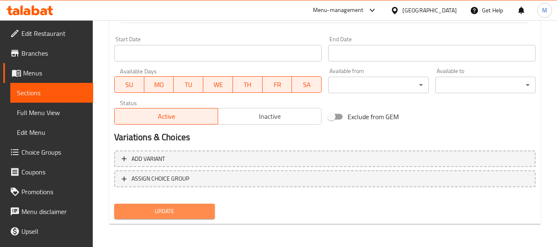
click at [175, 206] on span "Update" at bounding box center [164, 211] width 87 height 10
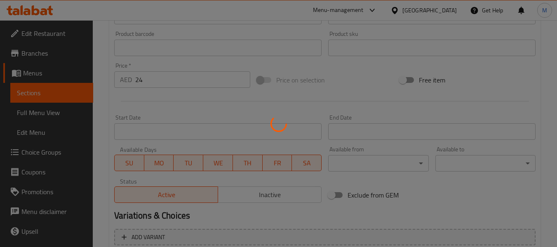
scroll to position [0, 0]
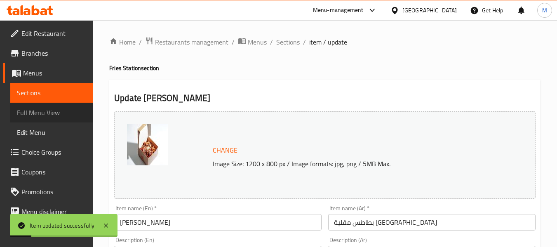
click at [65, 110] on span "Full Menu View" at bounding box center [52, 113] width 70 height 10
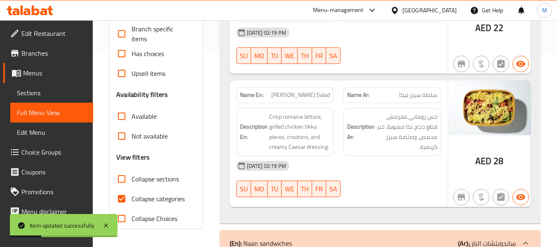
scroll to position [275, 0]
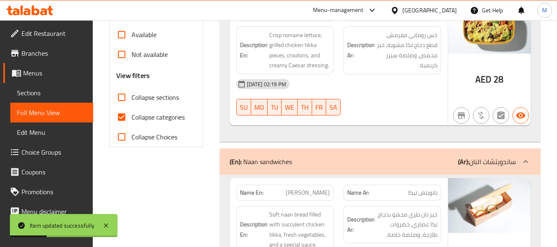
click at [151, 117] on span "Collapse categories" at bounding box center [157, 117] width 53 height 10
click at [131, 117] on input "Collapse categories" at bounding box center [122, 117] width 20 height 20
checkbox input "false"
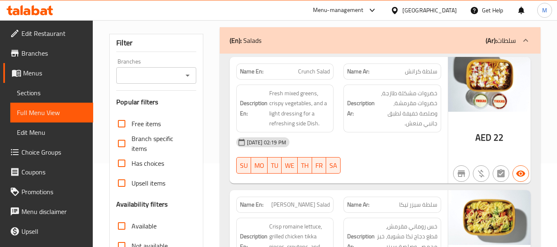
scroll to position [0, 0]
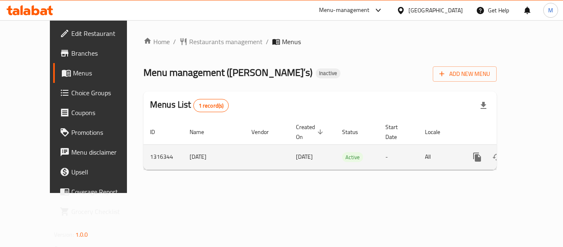
click at [532, 152] on icon "enhanced table" at bounding box center [537, 157] width 10 height 10
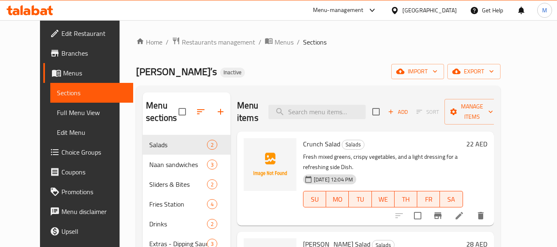
click at [61, 53] on span "Branches" at bounding box center [93, 53] width 65 height 10
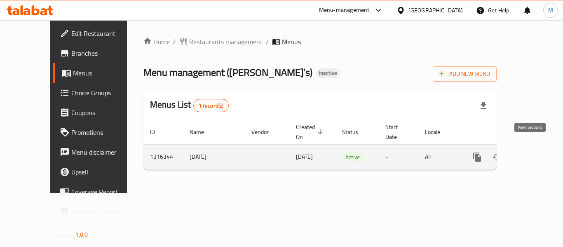
click at [532, 152] on icon "enhanced table" at bounding box center [537, 157] width 10 height 10
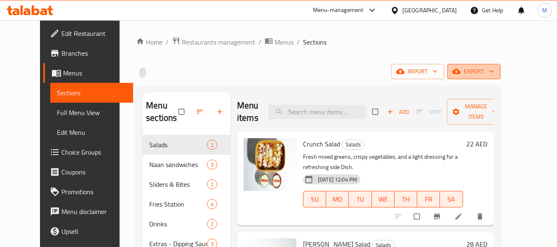
click at [495, 72] on icon "button" at bounding box center [491, 71] width 8 height 8
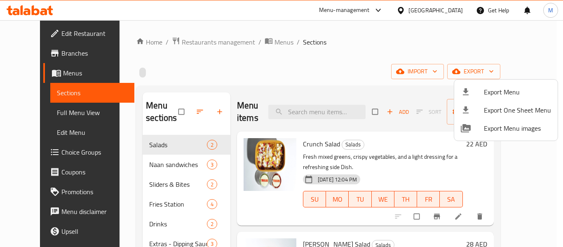
click at [502, 92] on span "Export Menu" at bounding box center [517, 92] width 67 height 10
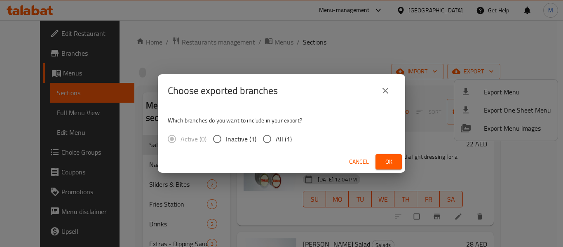
click at [260, 145] on input "All (1)" at bounding box center [266, 138] width 17 height 17
radio input "true"
click at [377, 159] on button "Ok" at bounding box center [388, 161] width 26 height 15
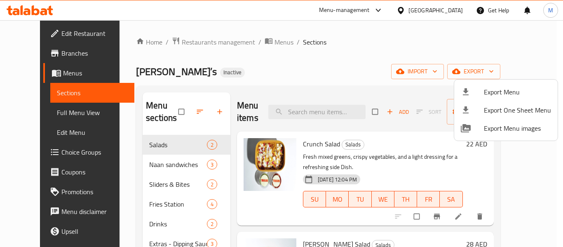
click at [52, 35] on div at bounding box center [281, 123] width 563 height 247
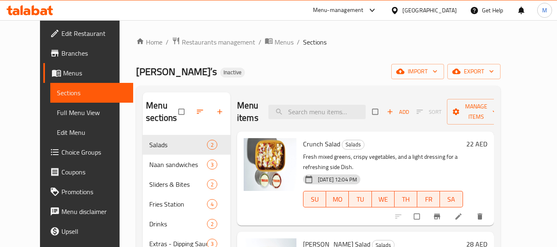
click at [61, 35] on span "Edit Restaurant" at bounding box center [93, 33] width 65 height 10
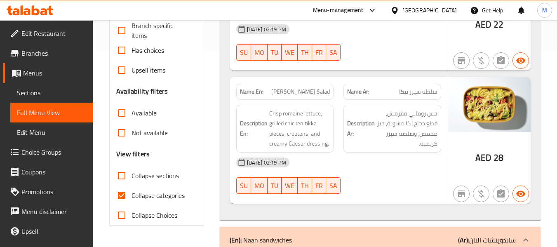
scroll to position [302, 0]
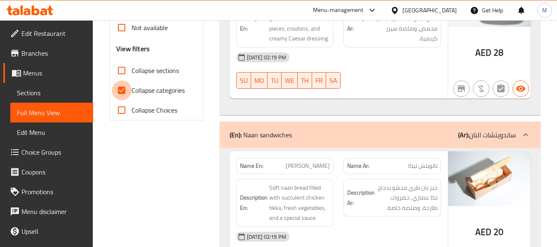
click at [127, 93] on input "Collapse categories" at bounding box center [122, 90] width 20 height 20
checkbox input "false"
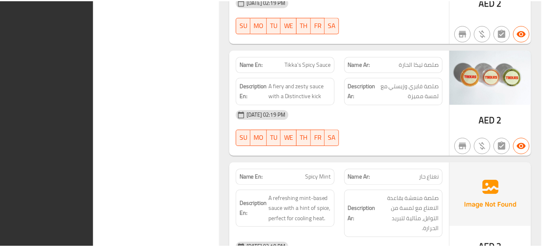
scroll to position [2363, 0]
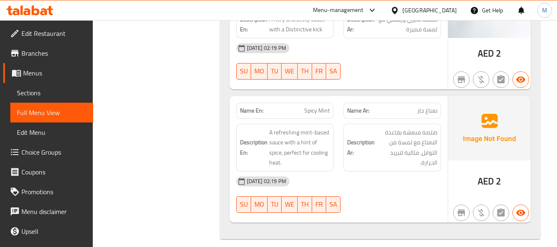
click at [32, 86] on link "Sections" at bounding box center [51, 93] width 83 height 20
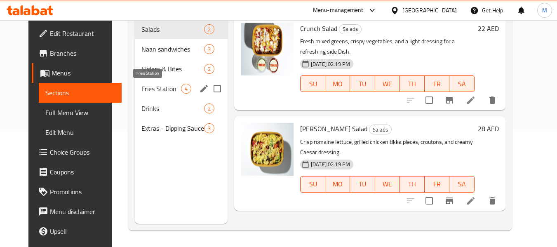
scroll to position [61, 0]
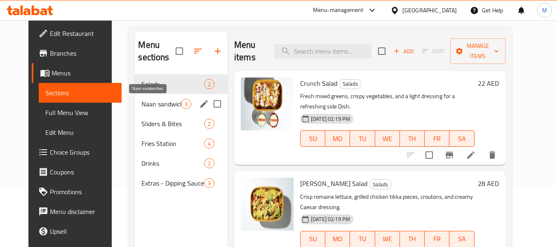
click at [141, 103] on span "Naan sandwiches" at bounding box center [160, 104] width 39 height 10
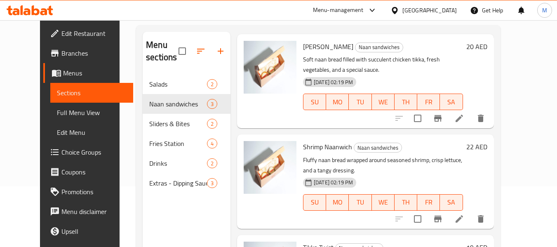
scroll to position [77, 0]
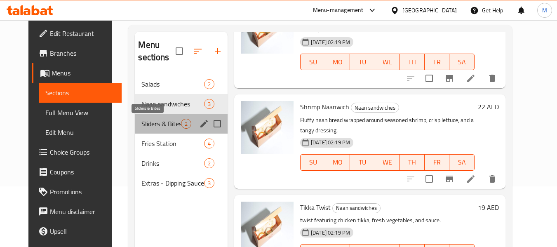
click at [141, 121] on span "Sliders & Bites" at bounding box center [160, 124] width 39 height 10
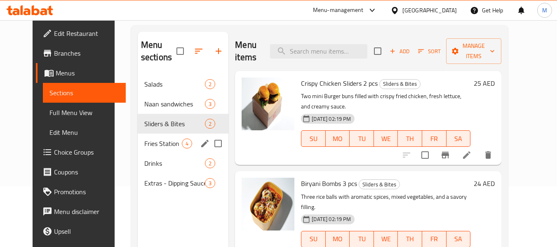
click at [138, 135] on div "Fries Station 4" at bounding box center [183, 144] width 91 height 20
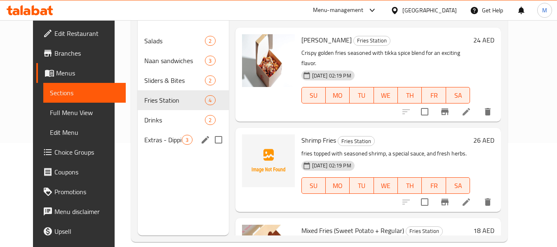
scroll to position [115, 0]
